Goal: Transaction & Acquisition: Purchase product/service

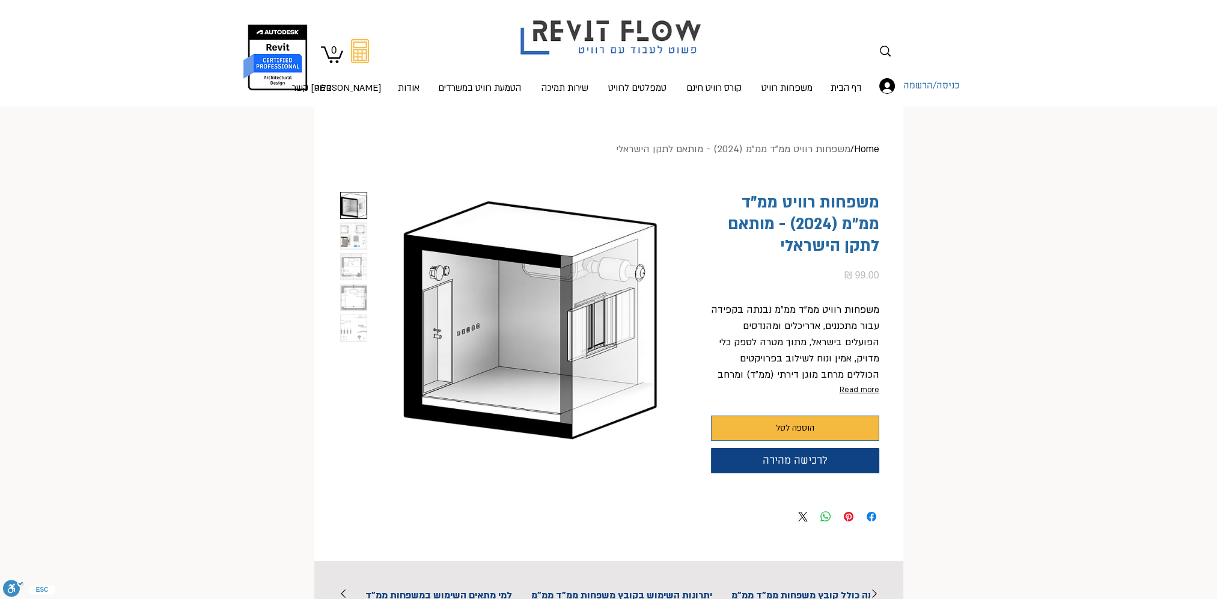
scroll to position [0, 38]
click at [349, 232] on img "2 / 5" at bounding box center [354, 236] width 26 height 26
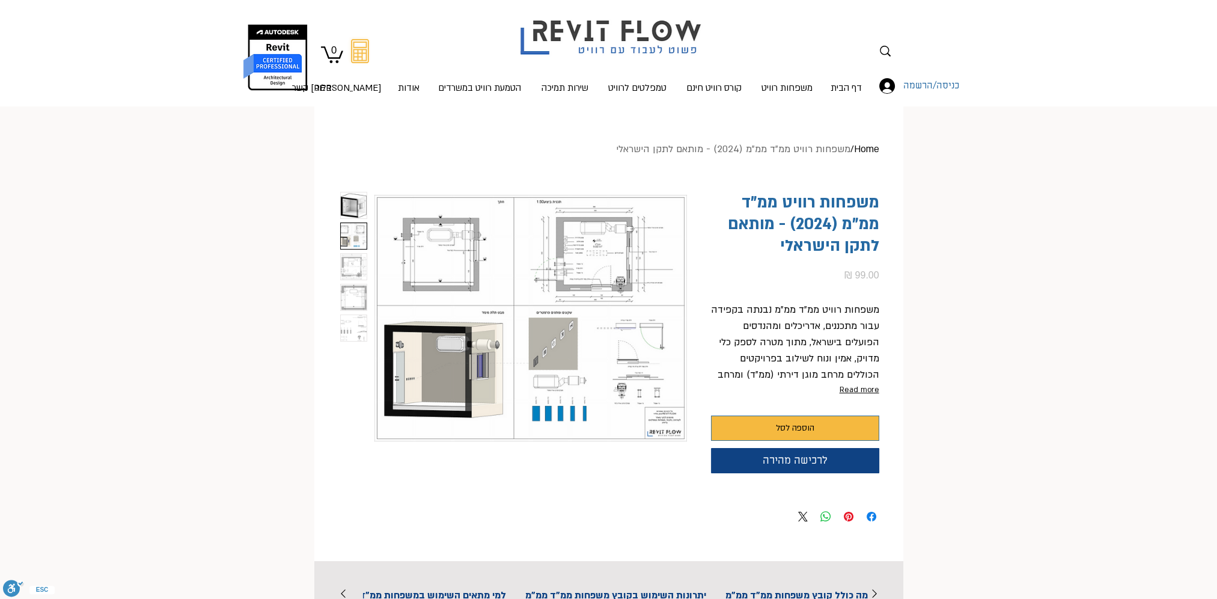
click at [346, 269] on img "3 / 5" at bounding box center [354, 267] width 26 height 26
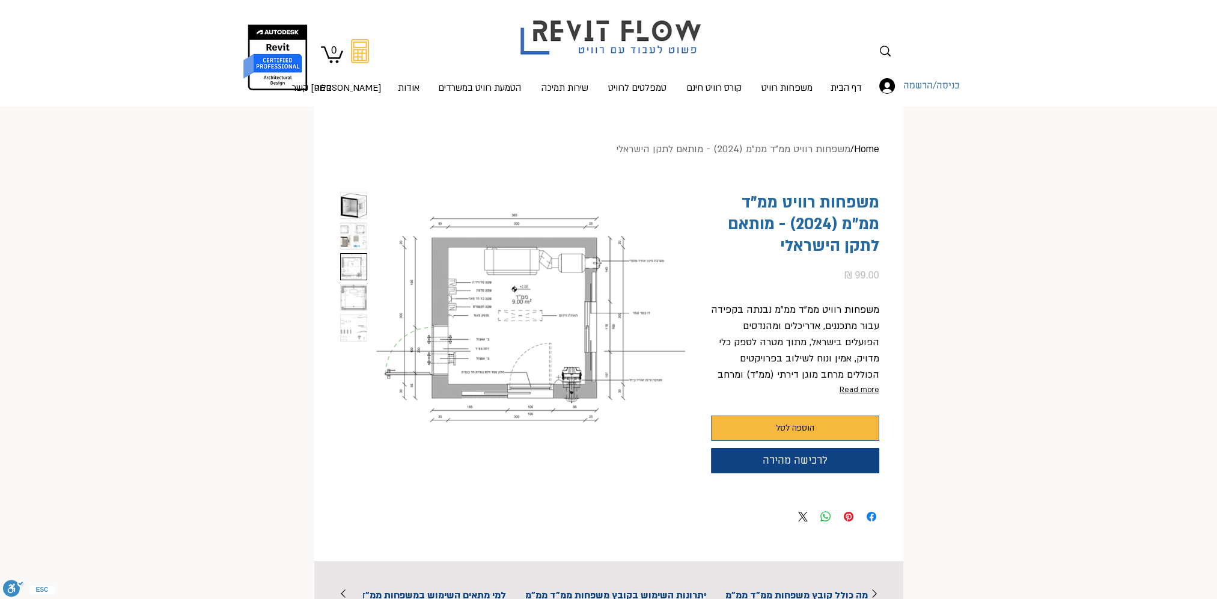
click at [349, 296] on img "4 / 5" at bounding box center [354, 297] width 26 height 26
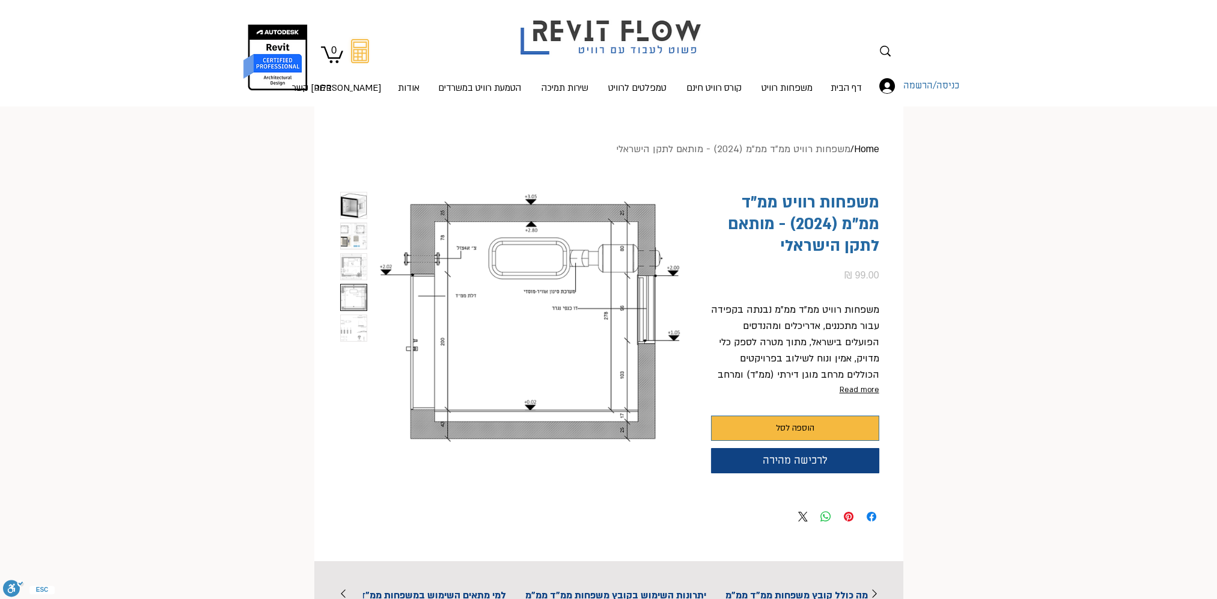
click at [346, 325] on img "5 / 5" at bounding box center [354, 328] width 26 height 26
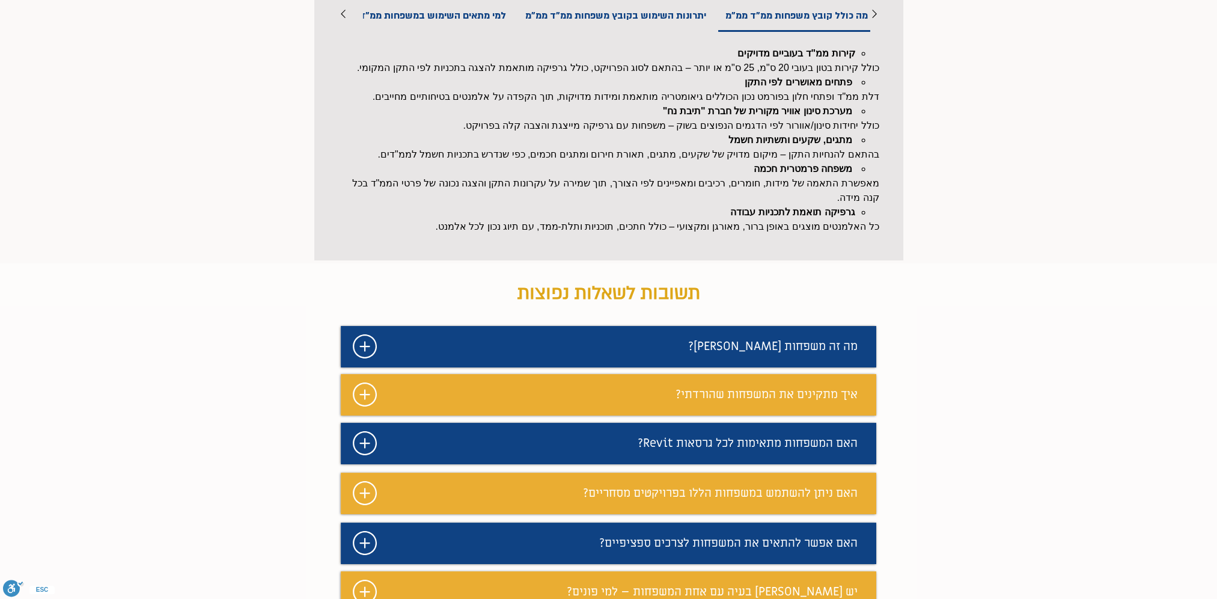
scroll to position [601, 0]
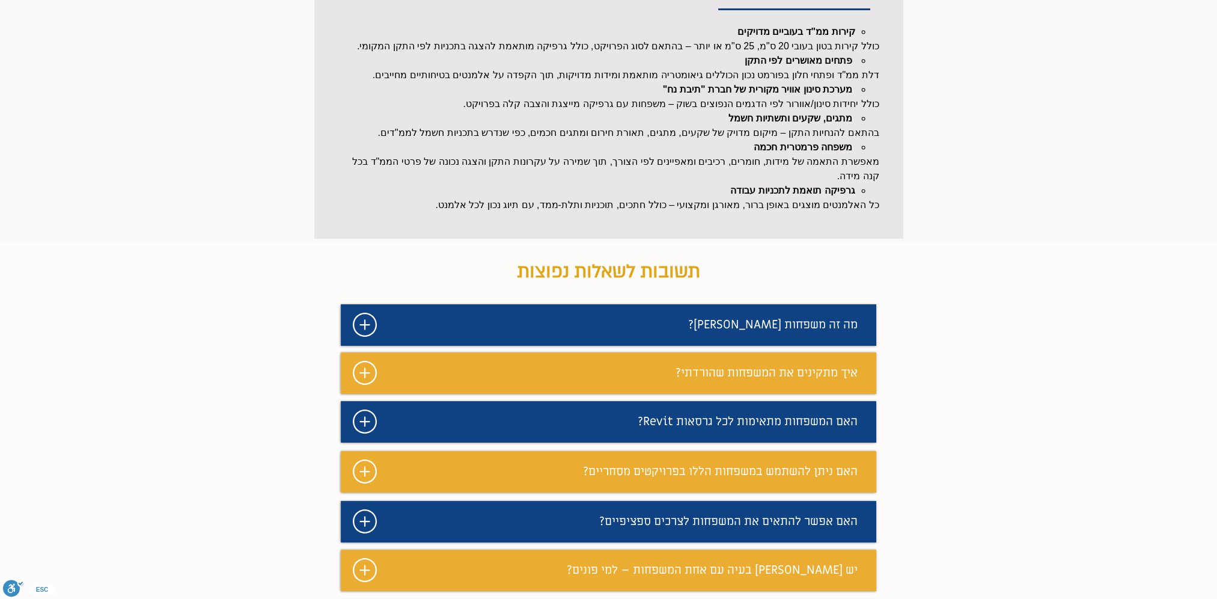
click at [807, 429] on span "האם המשפחות מתאימות לכל גרסאות Revit?" at bounding box center [748, 422] width 220 height 16
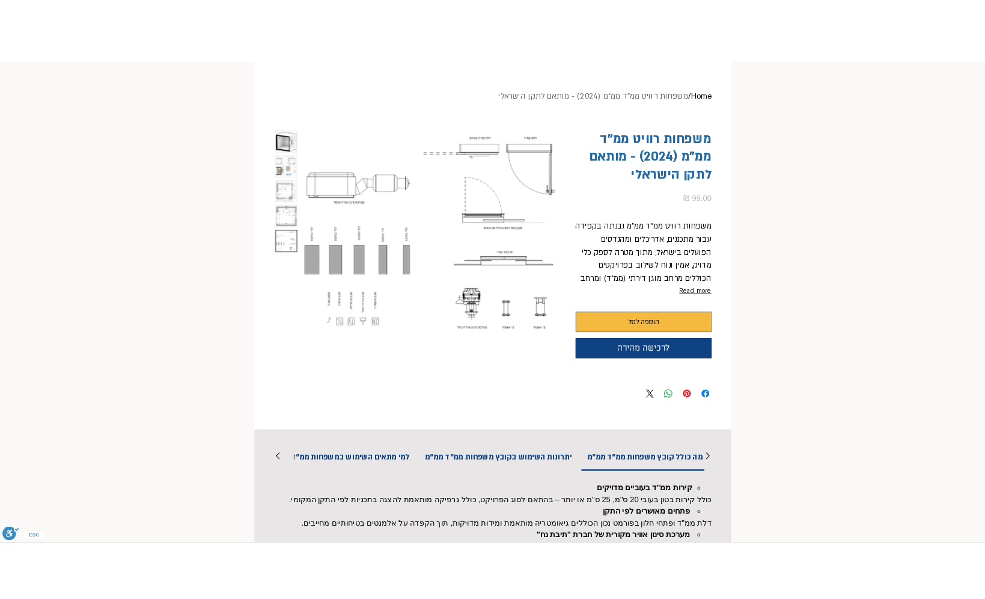
scroll to position [0, 0]
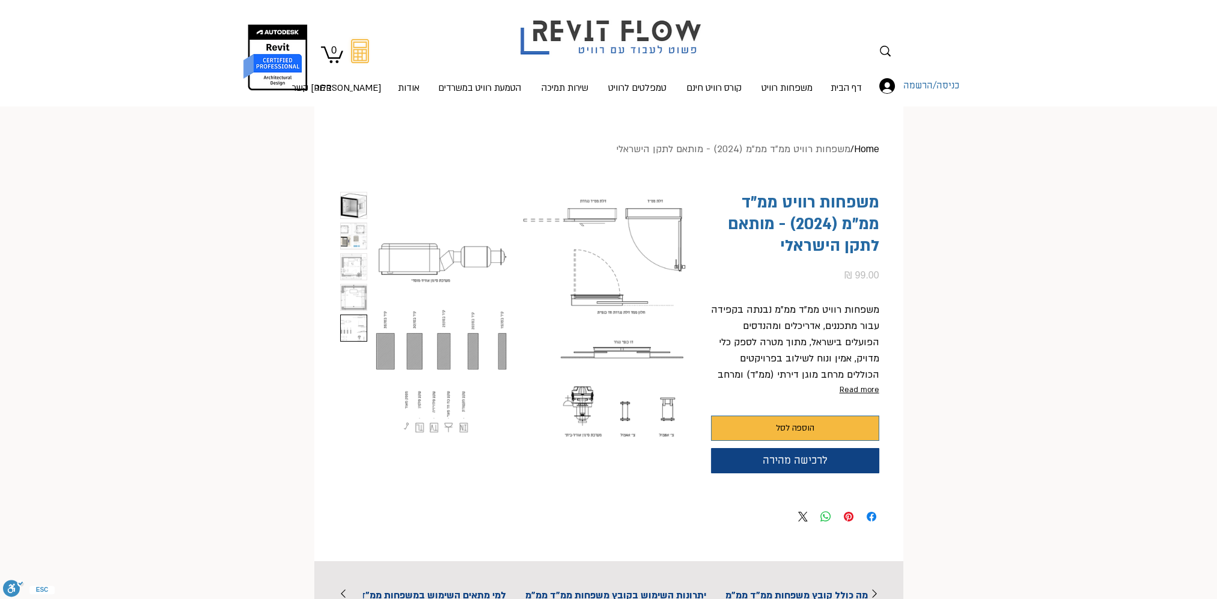
click at [356, 204] on img "1 / 5" at bounding box center [354, 205] width 26 height 26
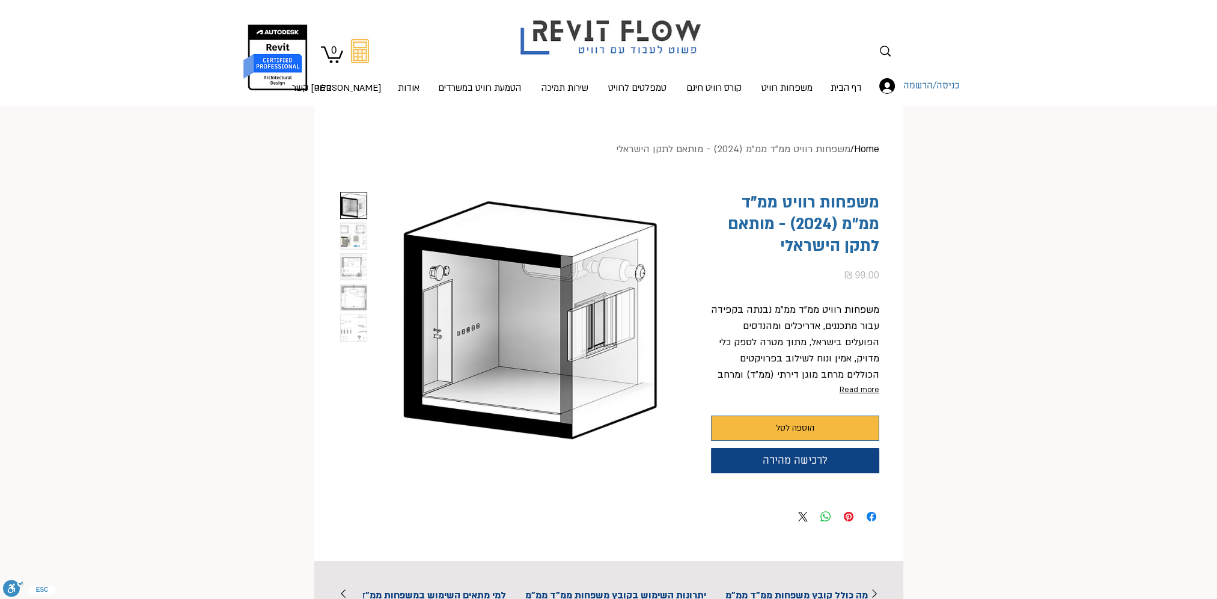
click at [364, 242] on img "2 / 5" at bounding box center [354, 236] width 26 height 26
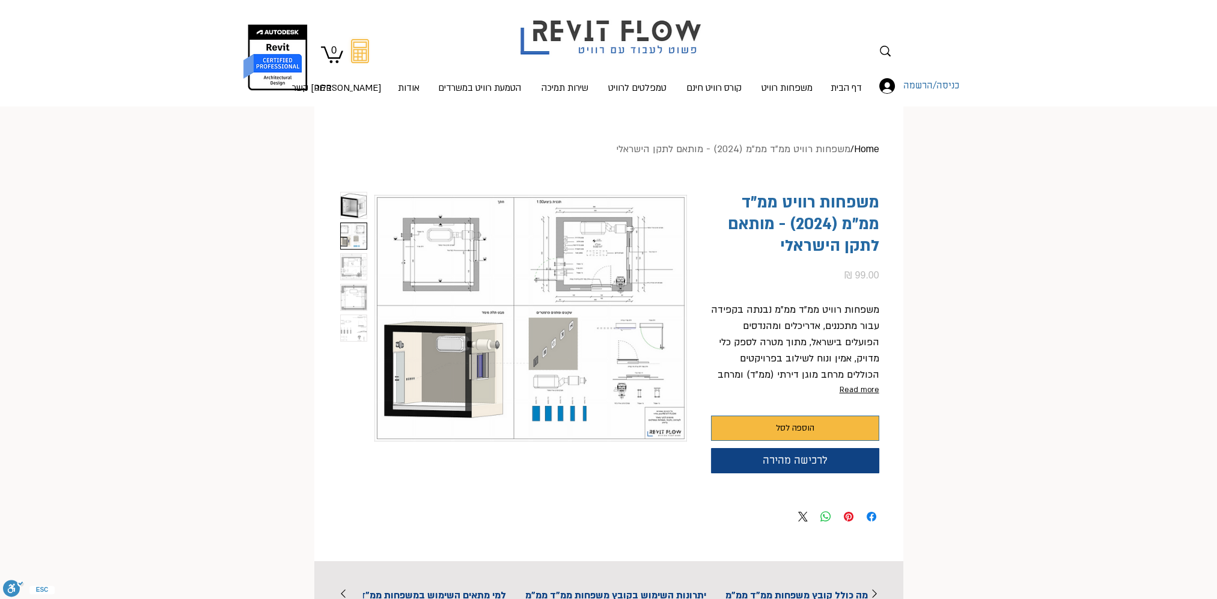
click at [359, 267] on img "3 / 5" at bounding box center [354, 267] width 26 height 26
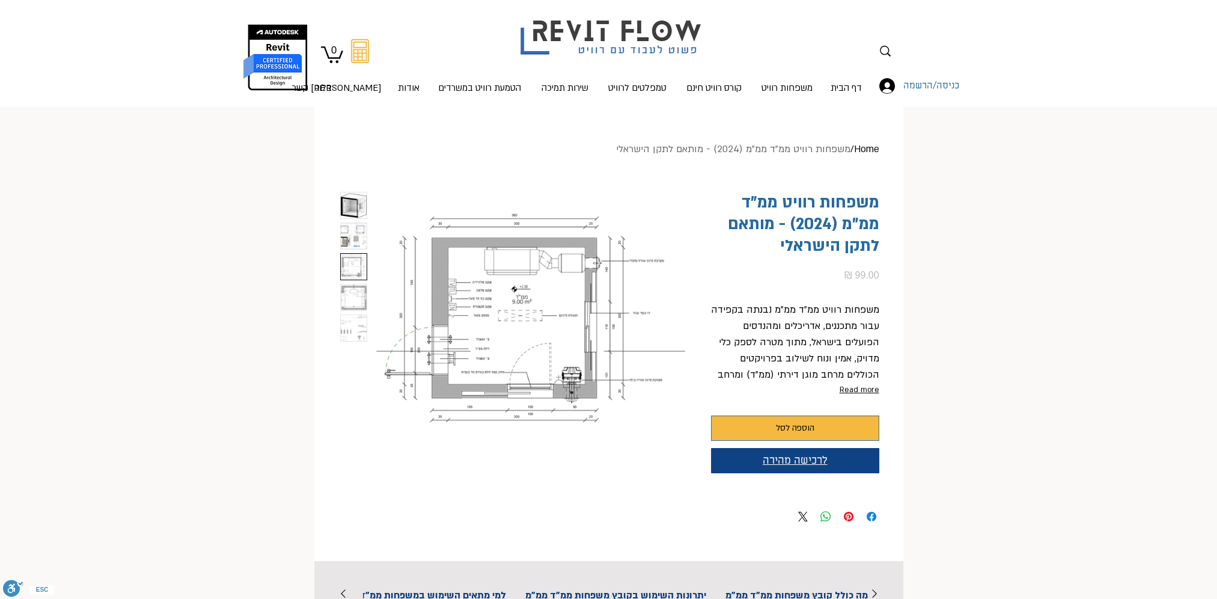
click at [817, 454] on span "לרכישה מהירה" at bounding box center [795, 460] width 65 height 13
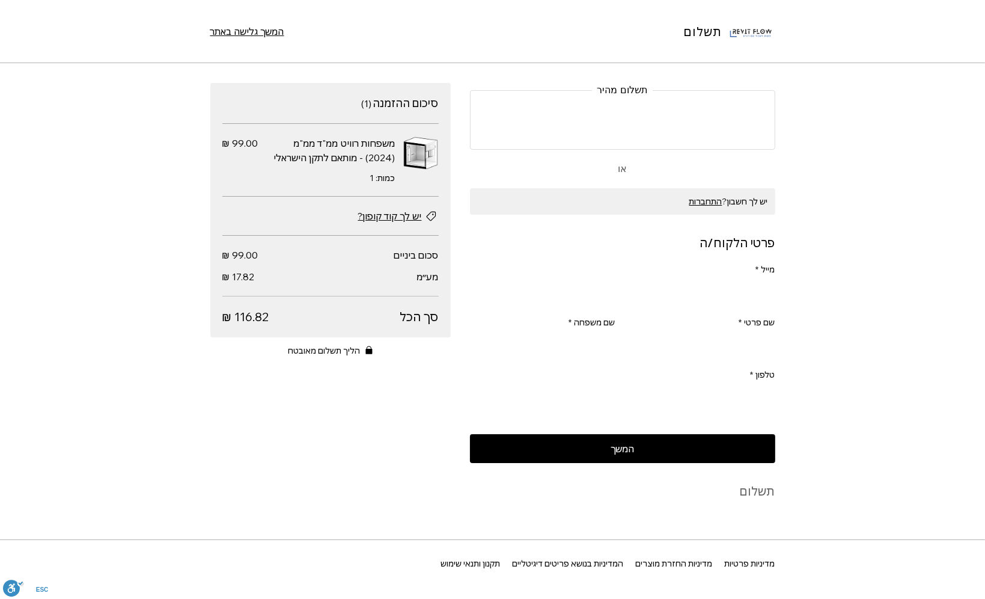
click at [756, 34] on img at bounding box center [751, 31] width 48 height 48
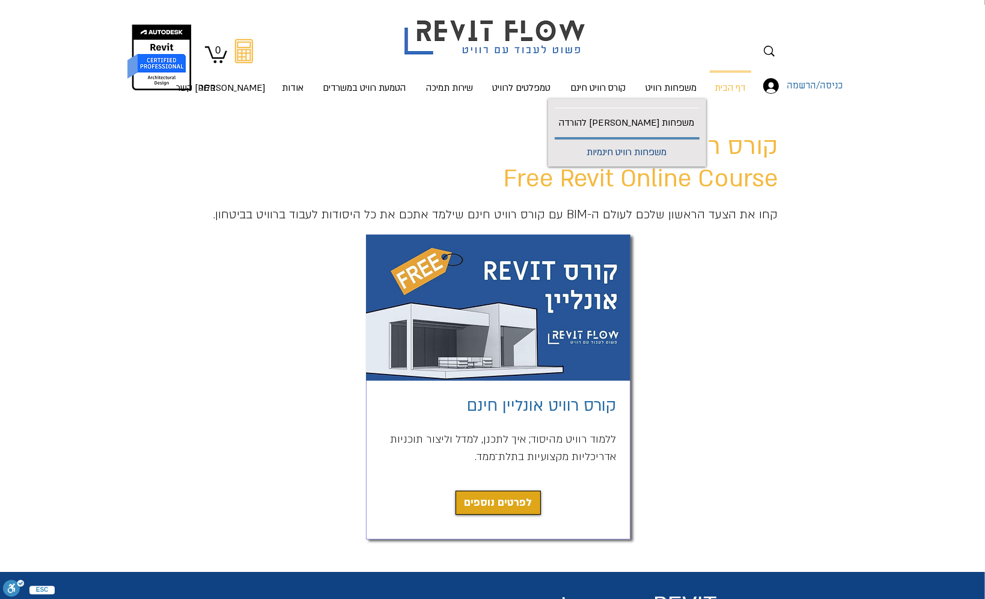
click at [672, 144] on p "משפחות רוויט חינמיות" at bounding box center [627, 152] width 90 height 27
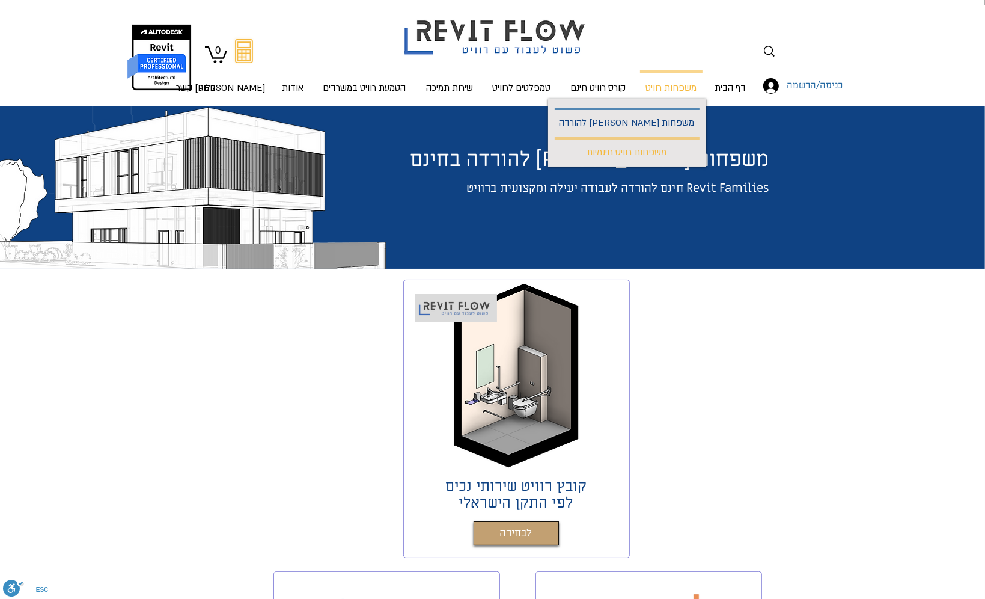
click at [658, 124] on p "משפחות [PERSON_NAME] להורדה" at bounding box center [627, 123] width 145 height 27
